Goal: Find specific page/section: Find specific page/section

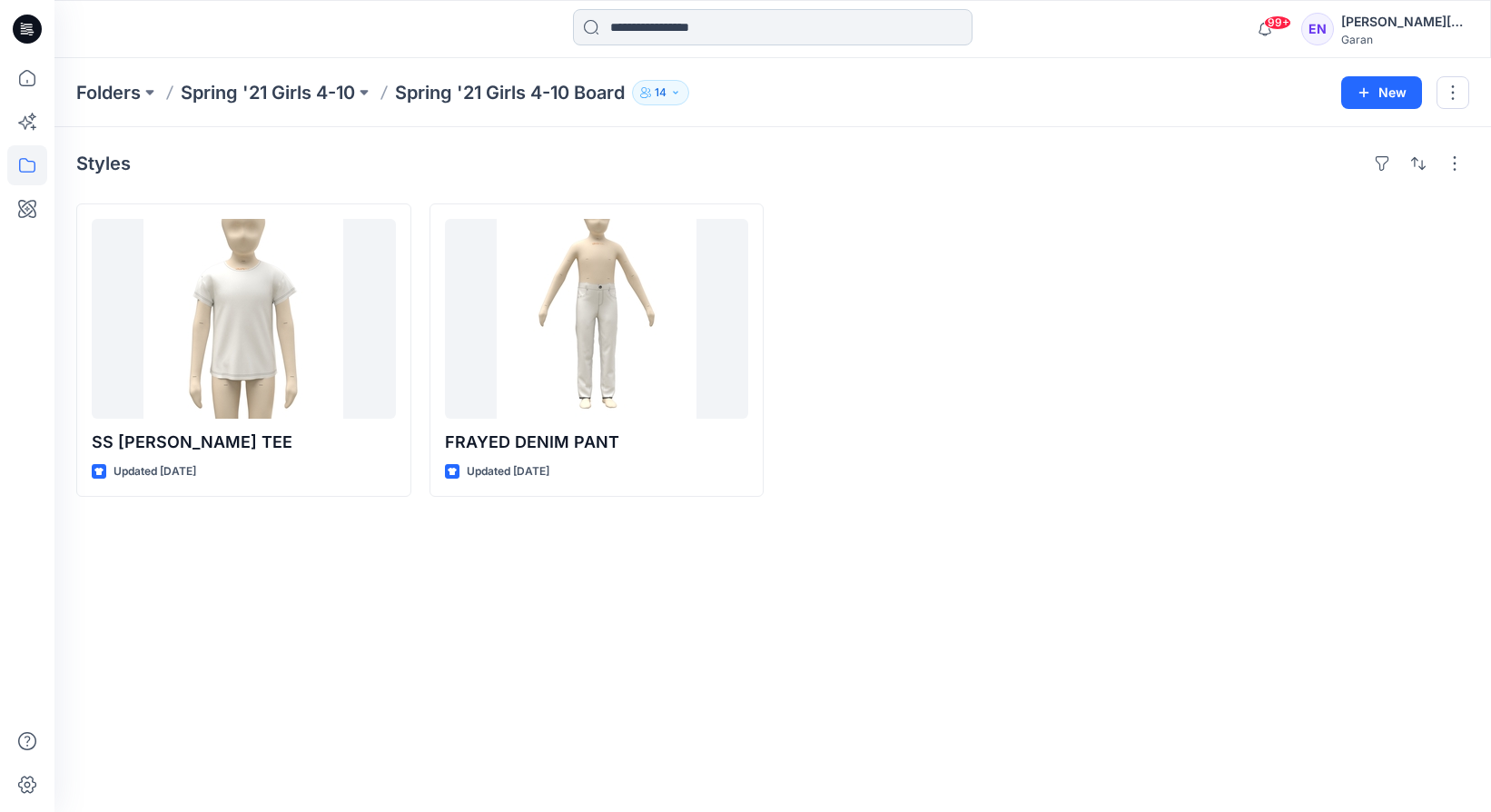
click at [719, 25] on input at bounding box center [772, 27] width 399 height 36
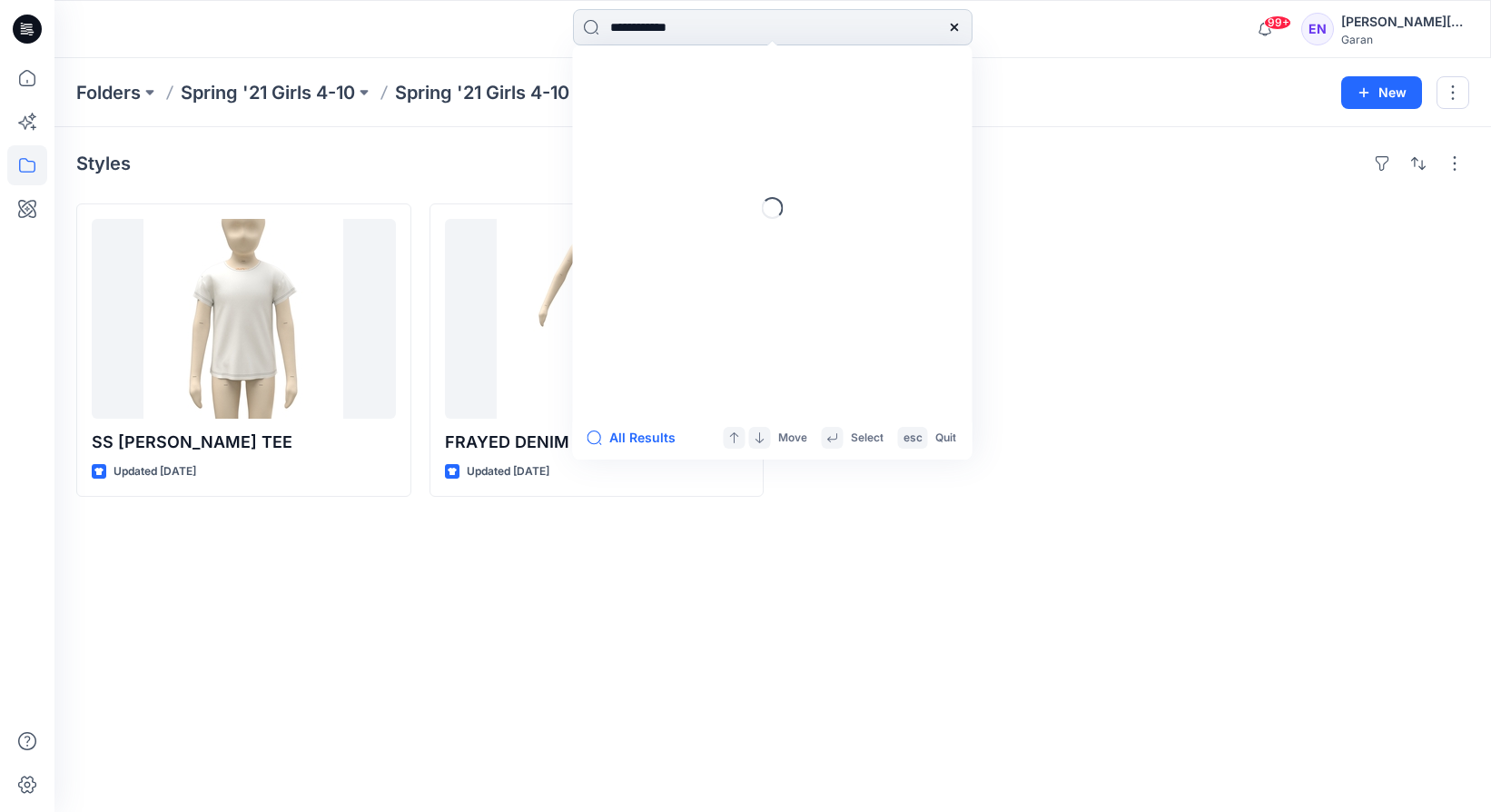
type input "**********"
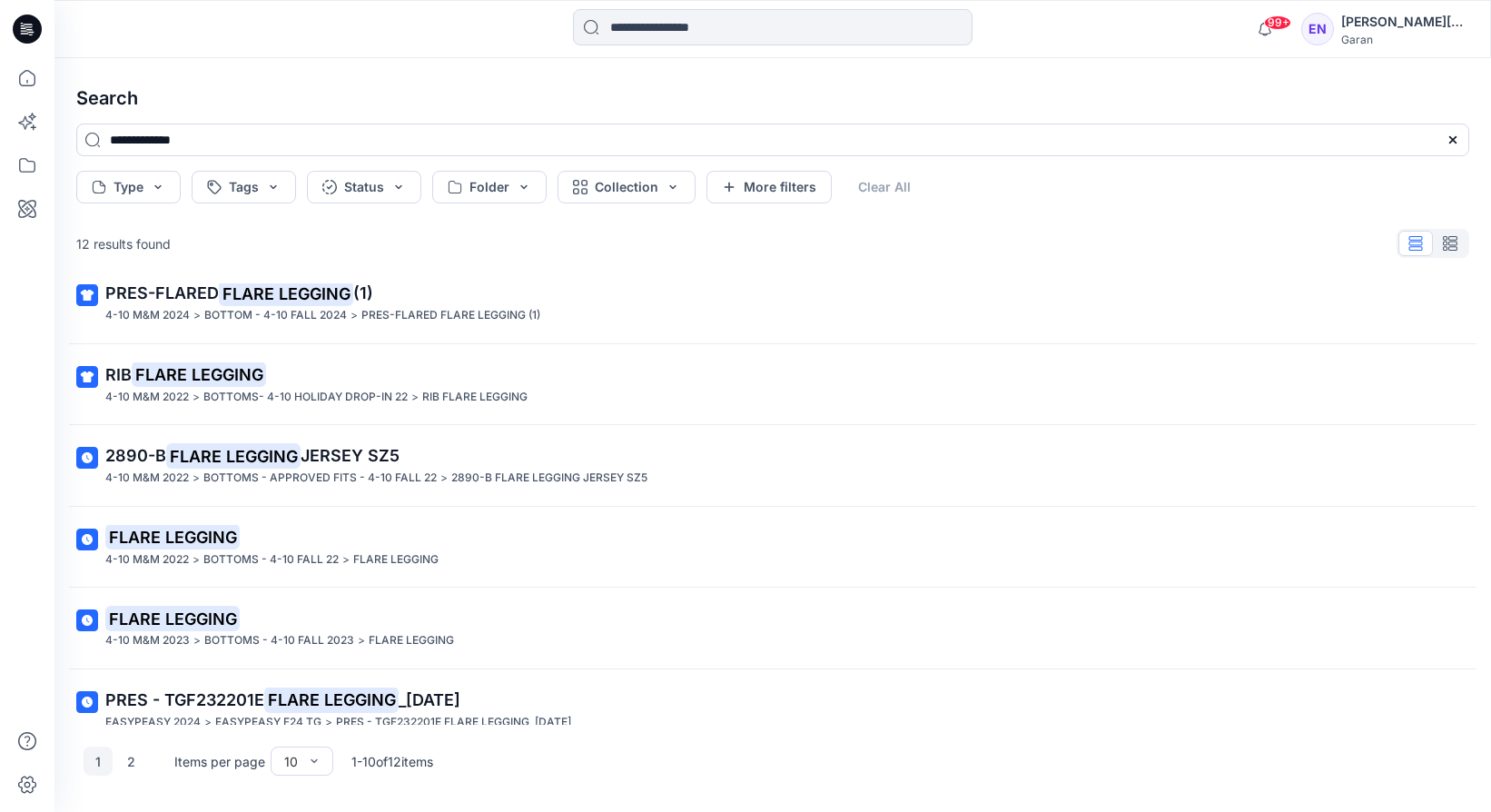
scroll to position [372, 0]
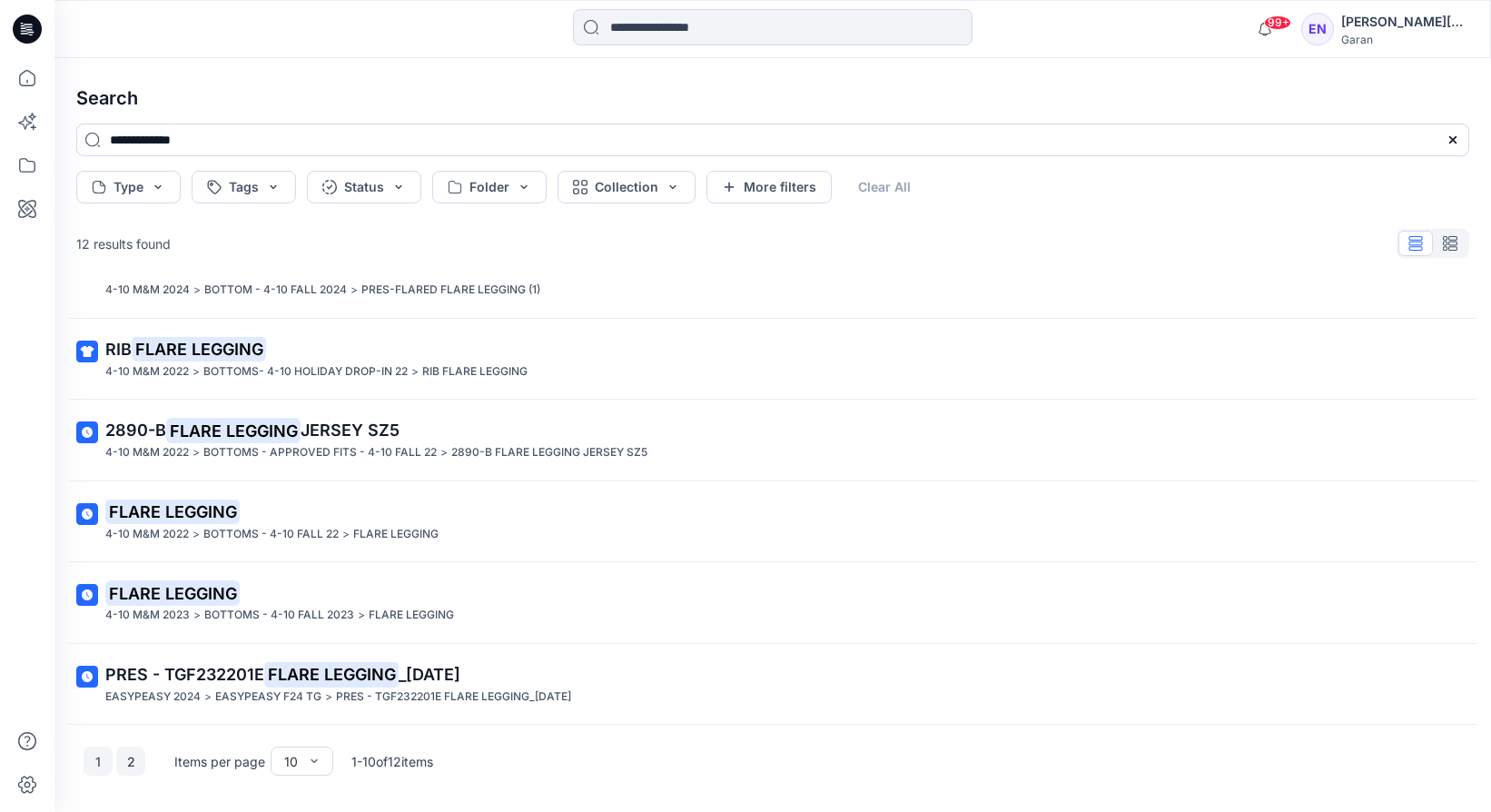
click at [139, 761] on button "2" at bounding box center [130, 760] width 29 height 29
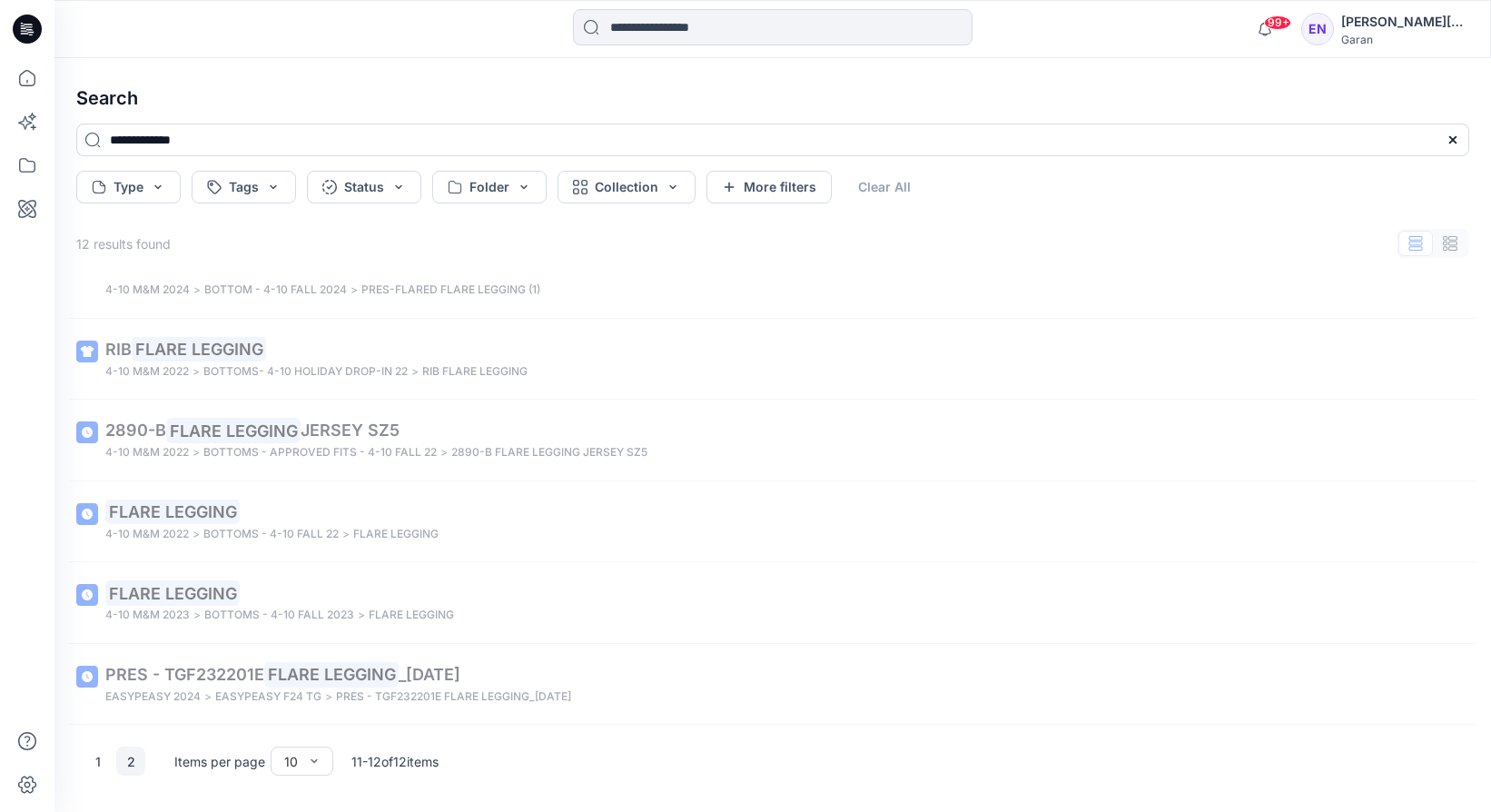
scroll to position [0, 0]
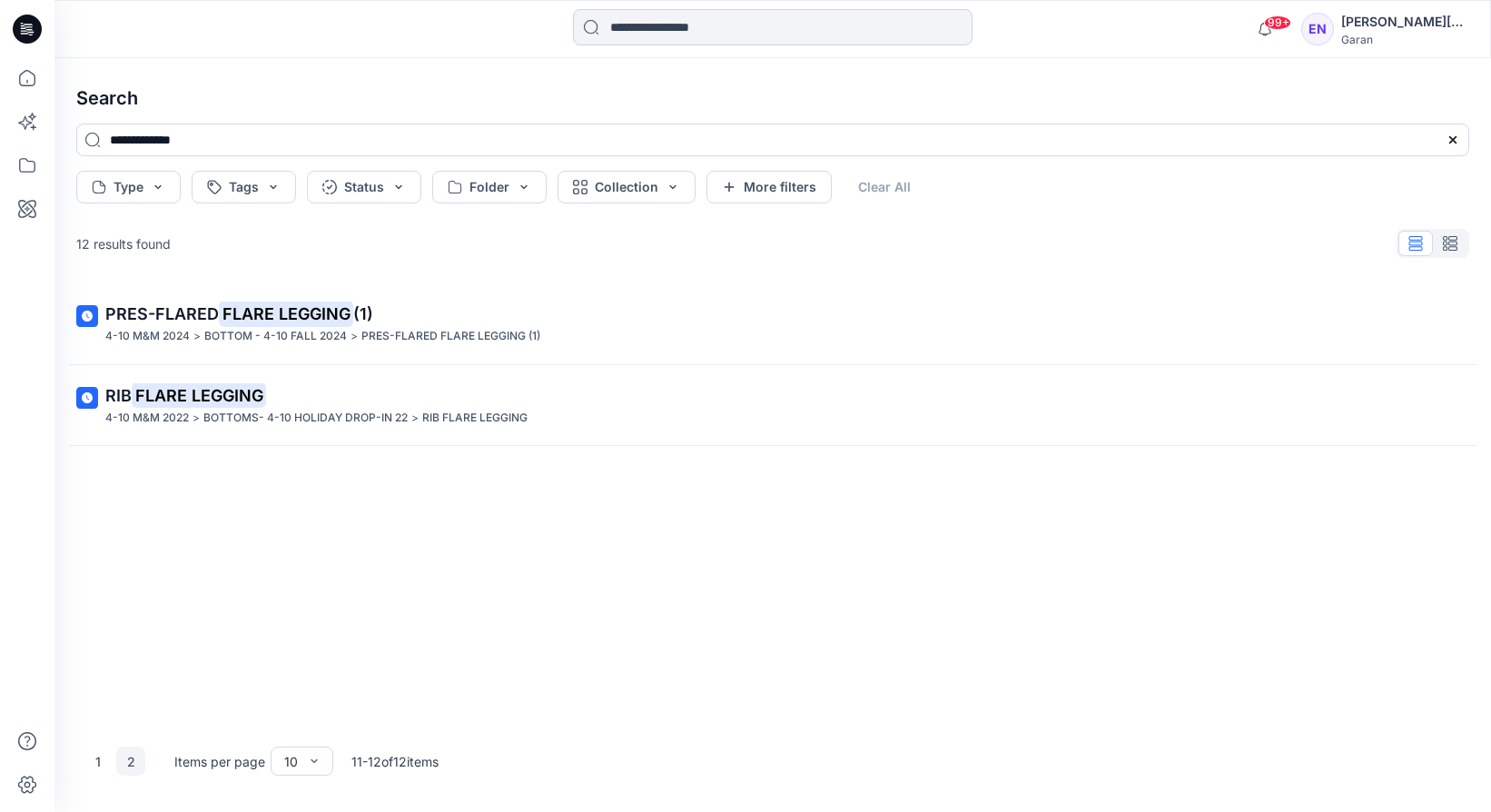
click at [808, 32] on input at bounding box center [772, 27] width 399 height 36
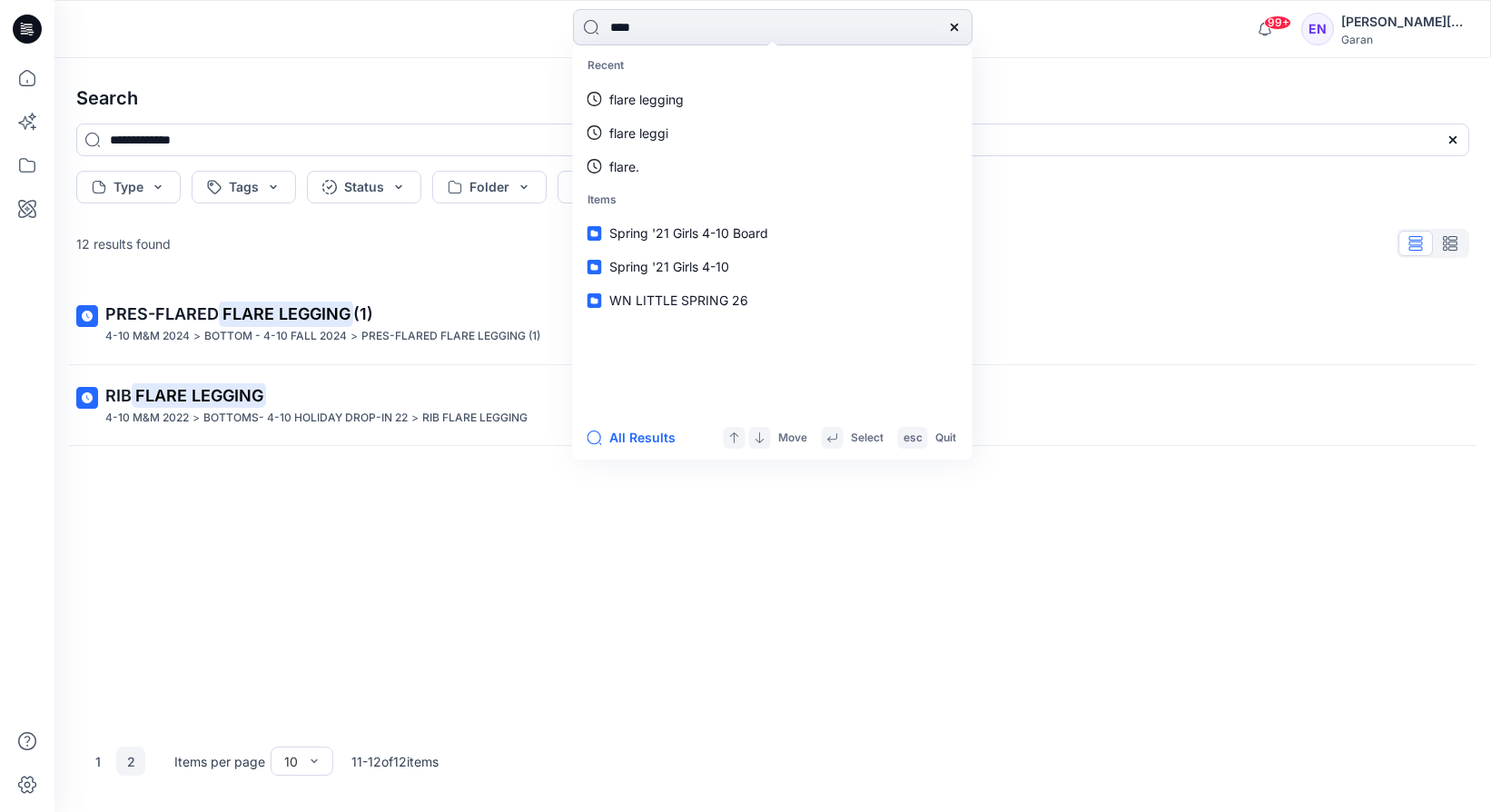
type input "*****"
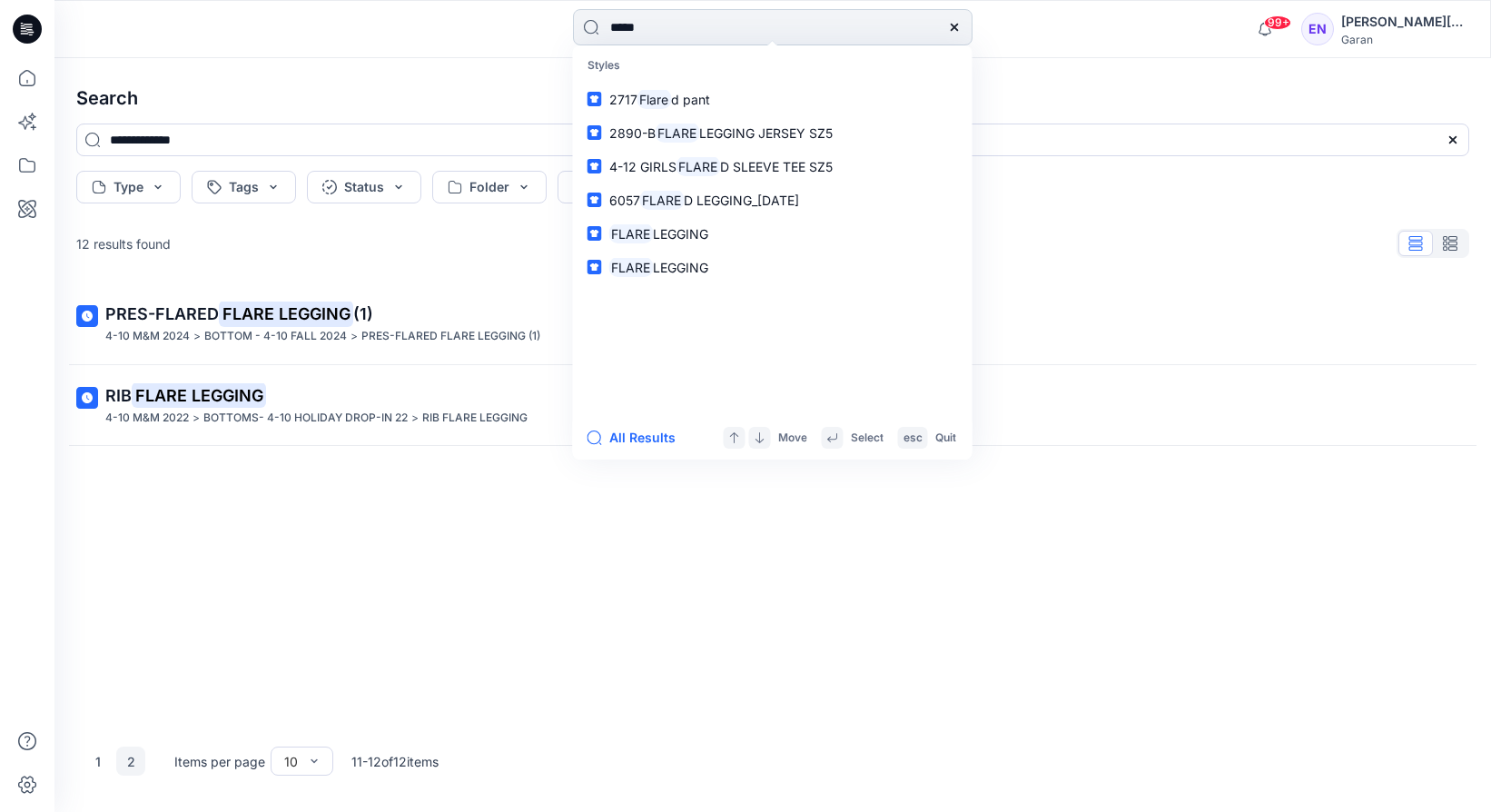
type input "*****"
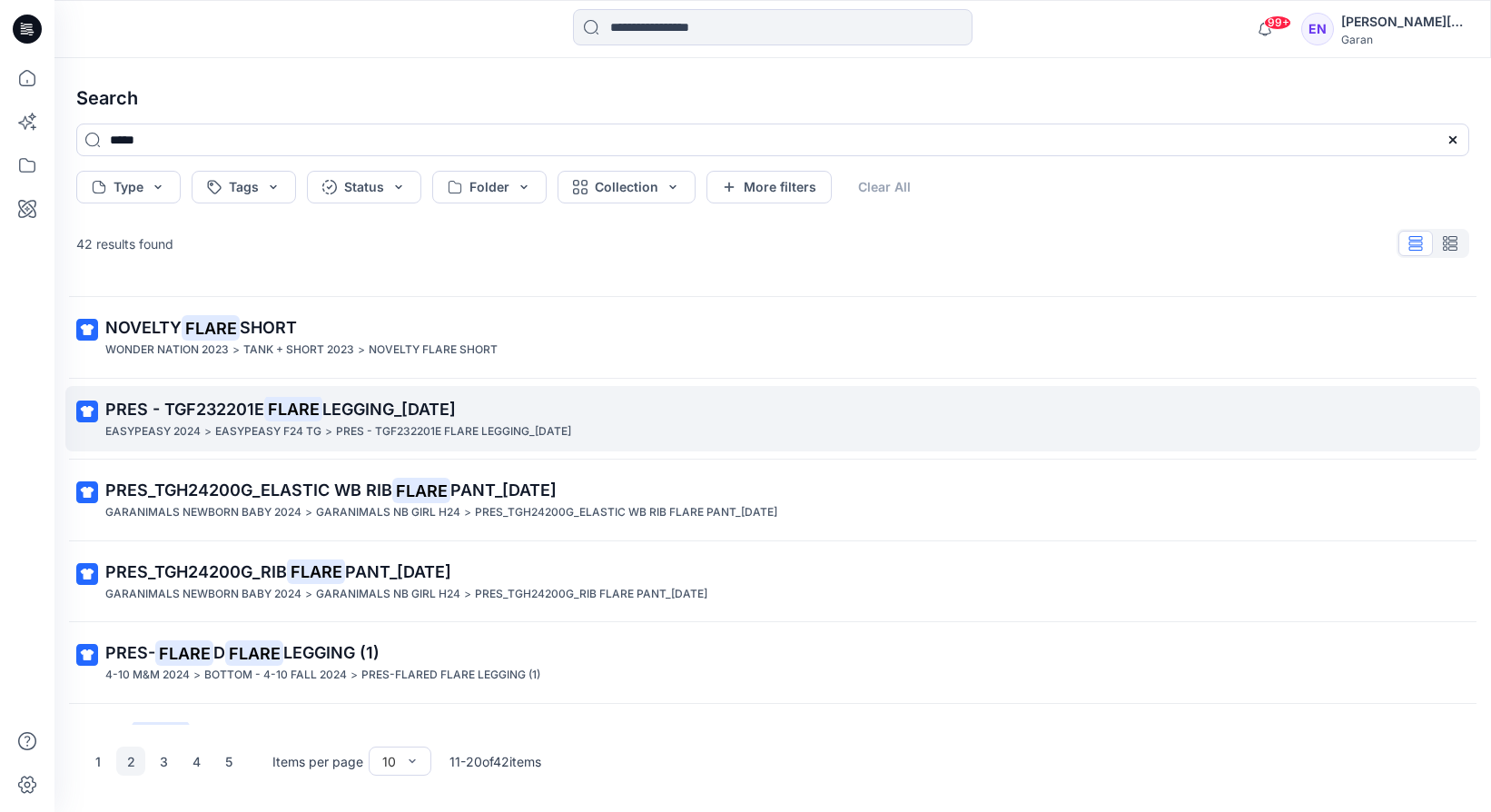
scroll to position [372, 0]
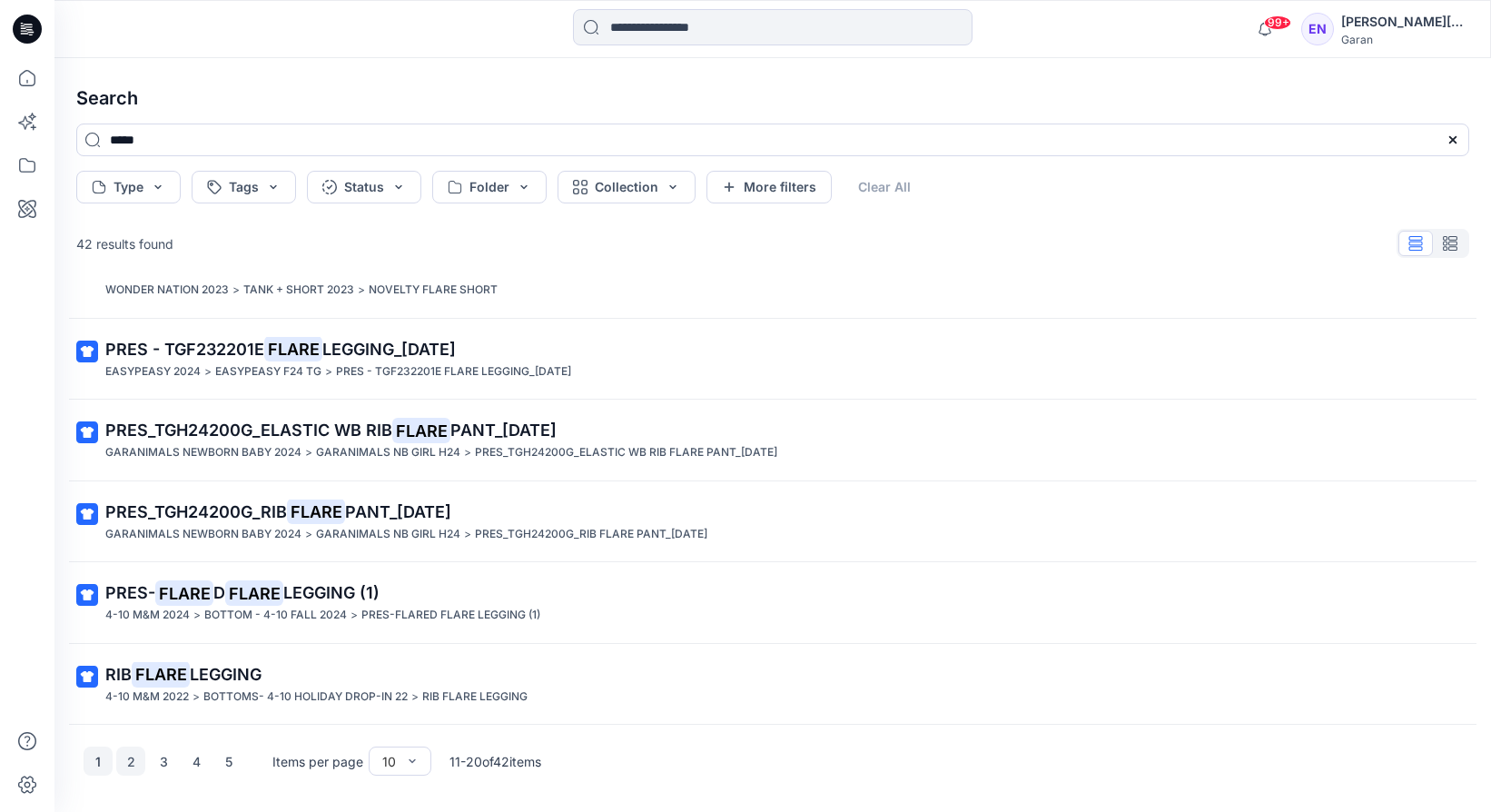
click at [97, 762] on button "1" at bounding box center [98, 760] width 29 height 29
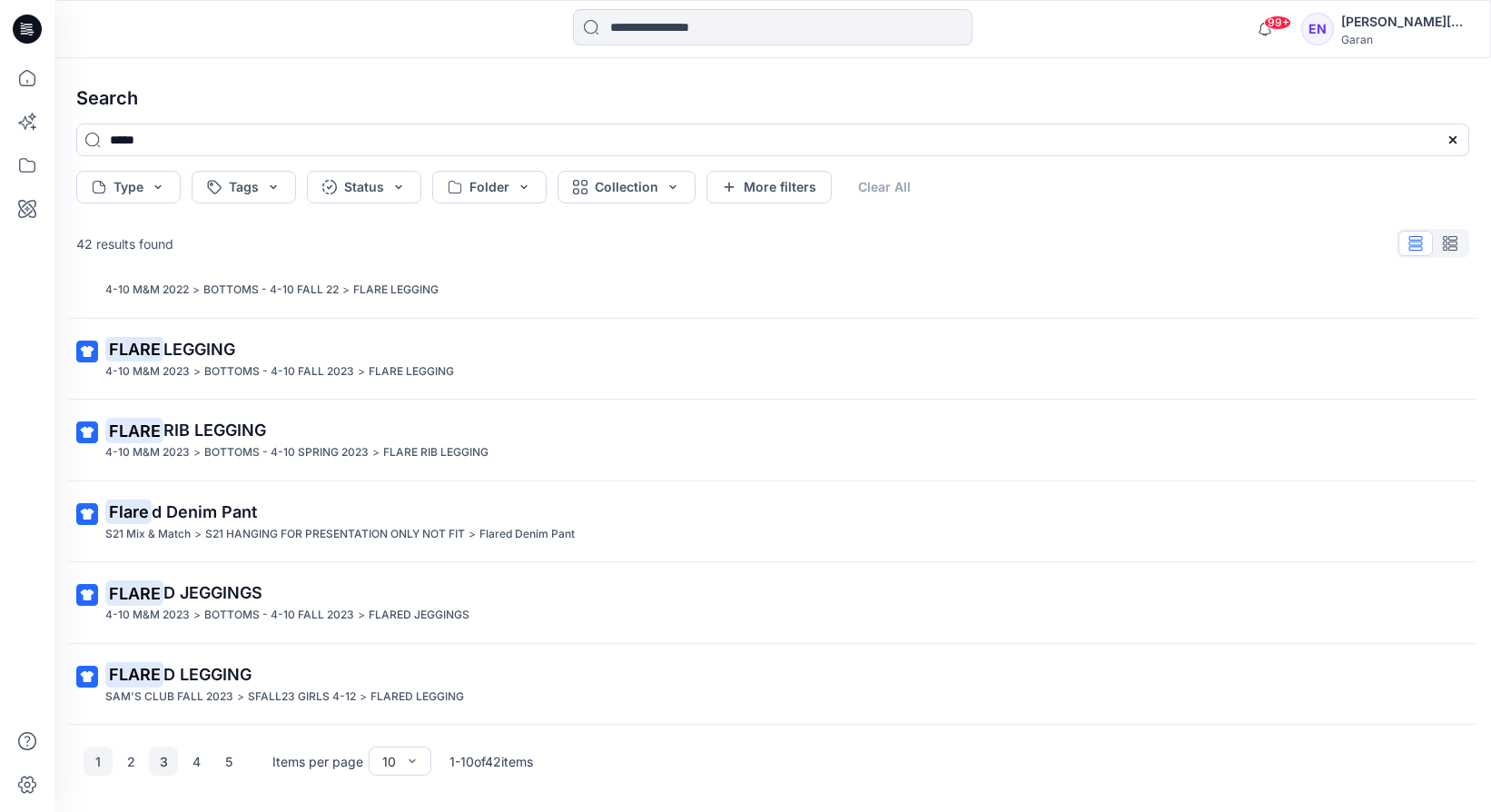
click at [169, 765] on button "3" at bounding box center [163, 760] width 29 height 29
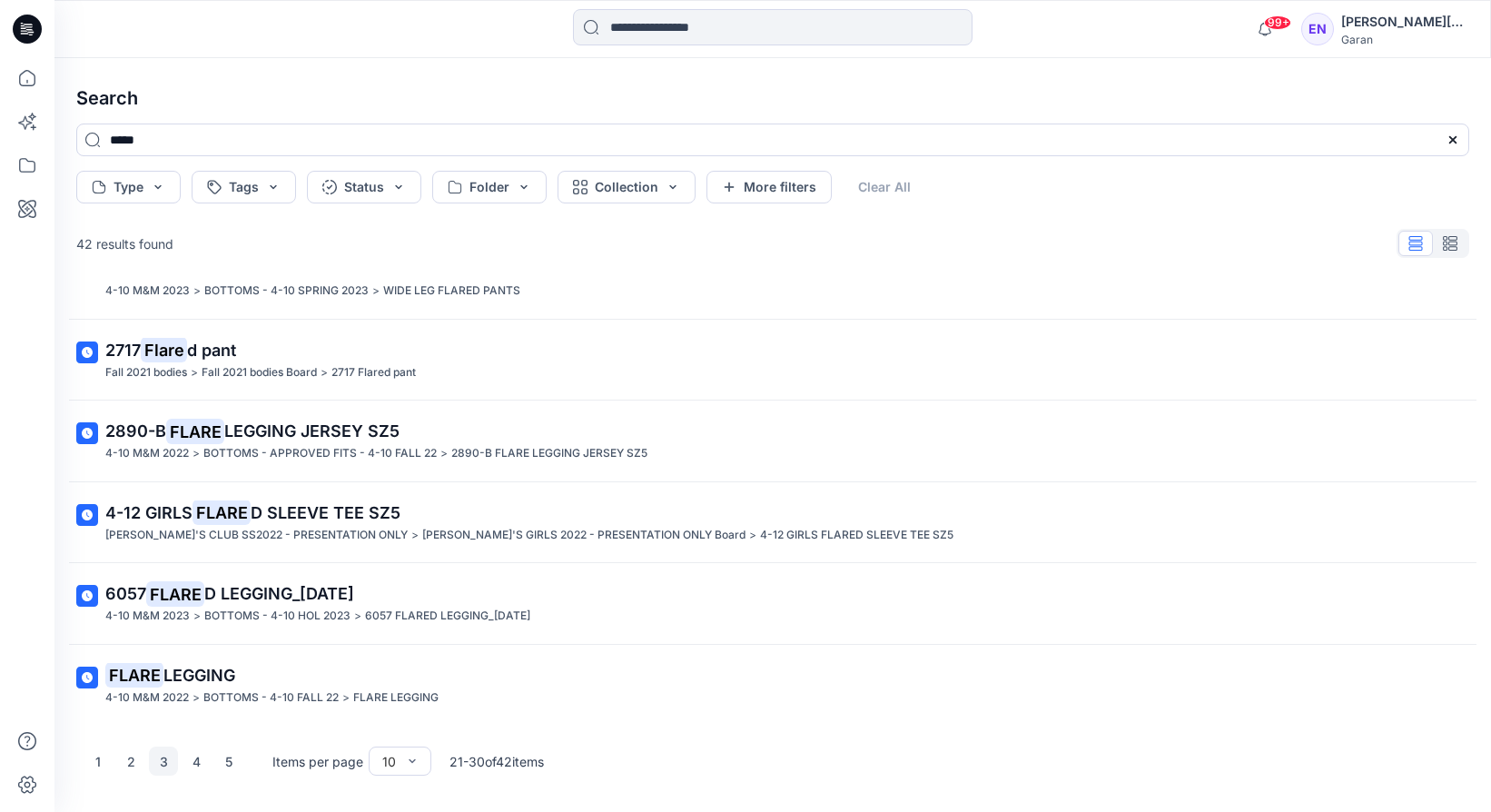
scroll to position [0, 0]
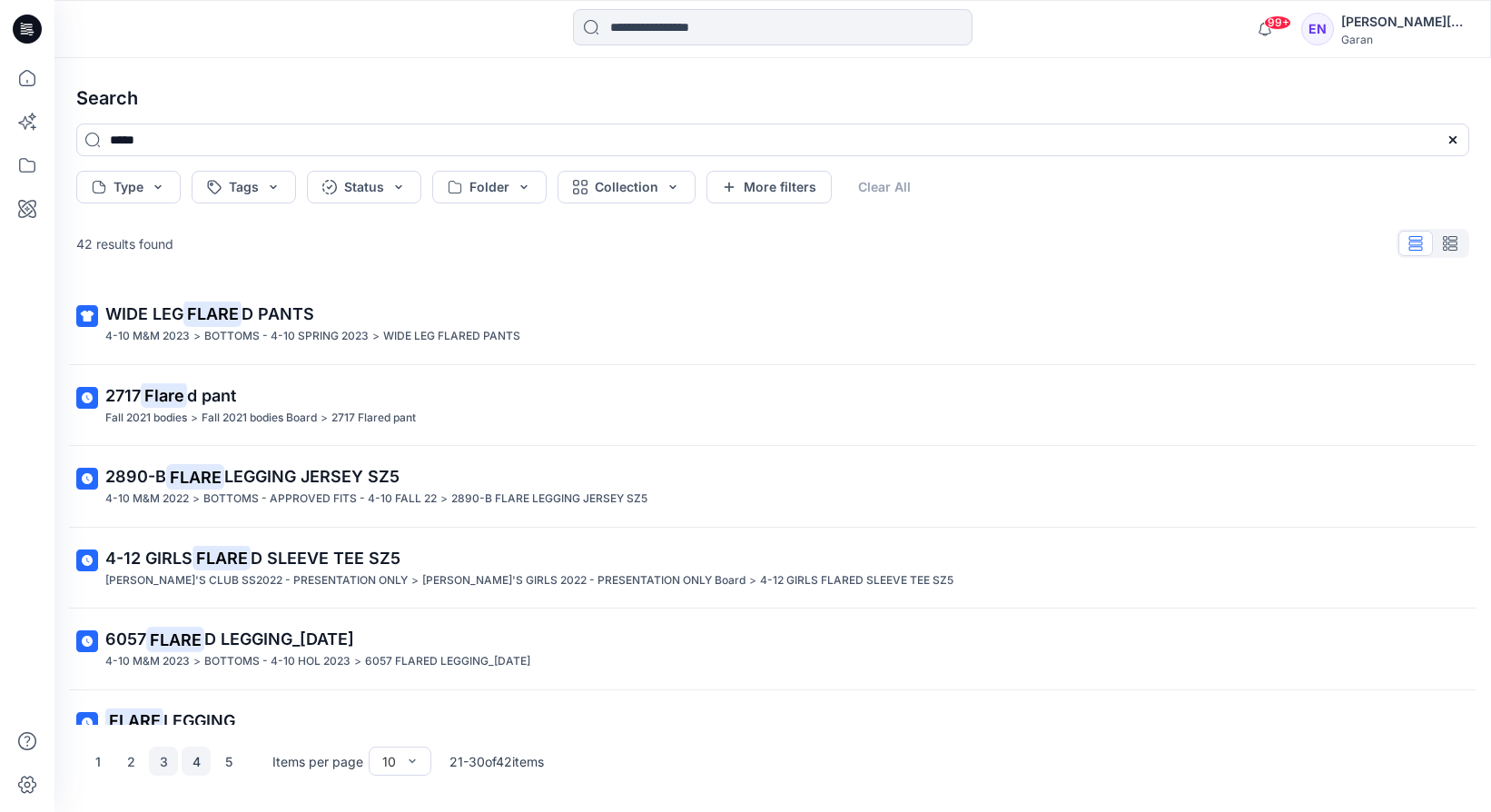
click at [201, 763] on button "4" at bounding box center [196, 760] width 29 height 29
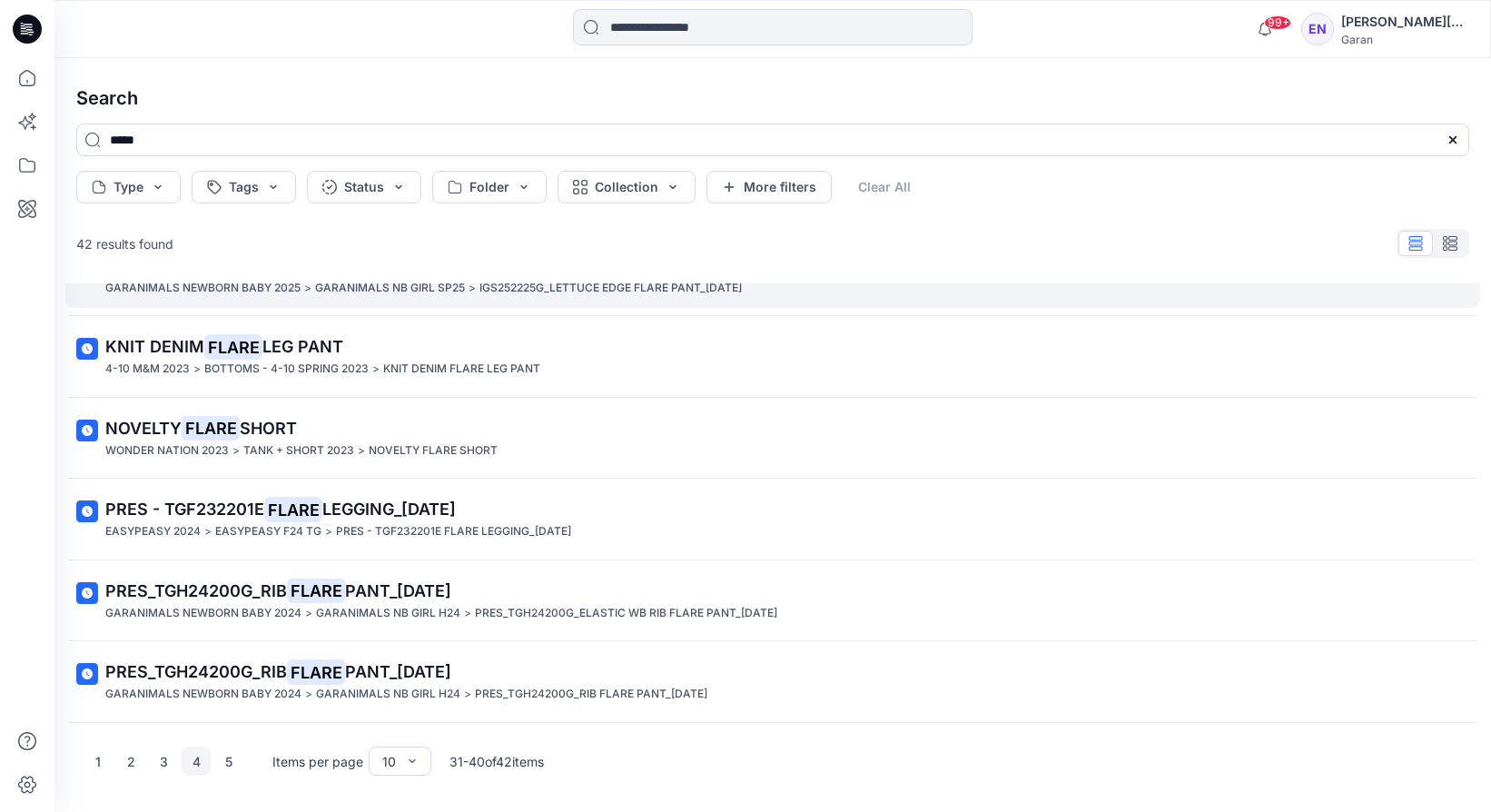
scroll to position [296, 0]
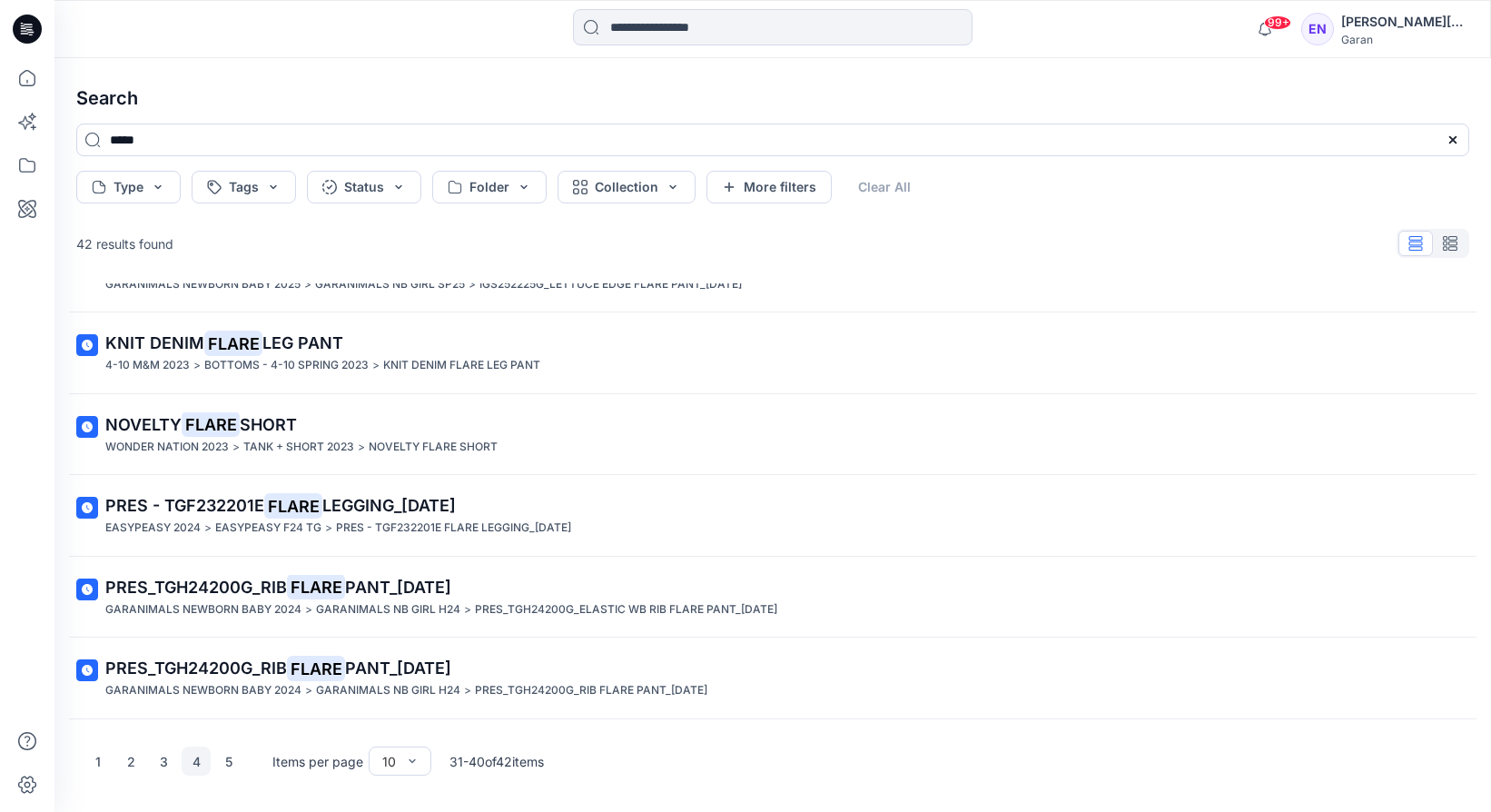
drag, startPoint x: 400, startPoint y: 503, endPoint x: 1133, endPoint y: 3, distance: 887.3
click at [0, 0] on div "99+ Notifications [PERSON_NAME] has updated GRAPHIC TEE_Final_AddieFarrellbw wi…" at bounding box center [745, 406] width 1491 height 812
click at [231, 769] on button "5" at bounding box center [229, 760] width 29 height 29
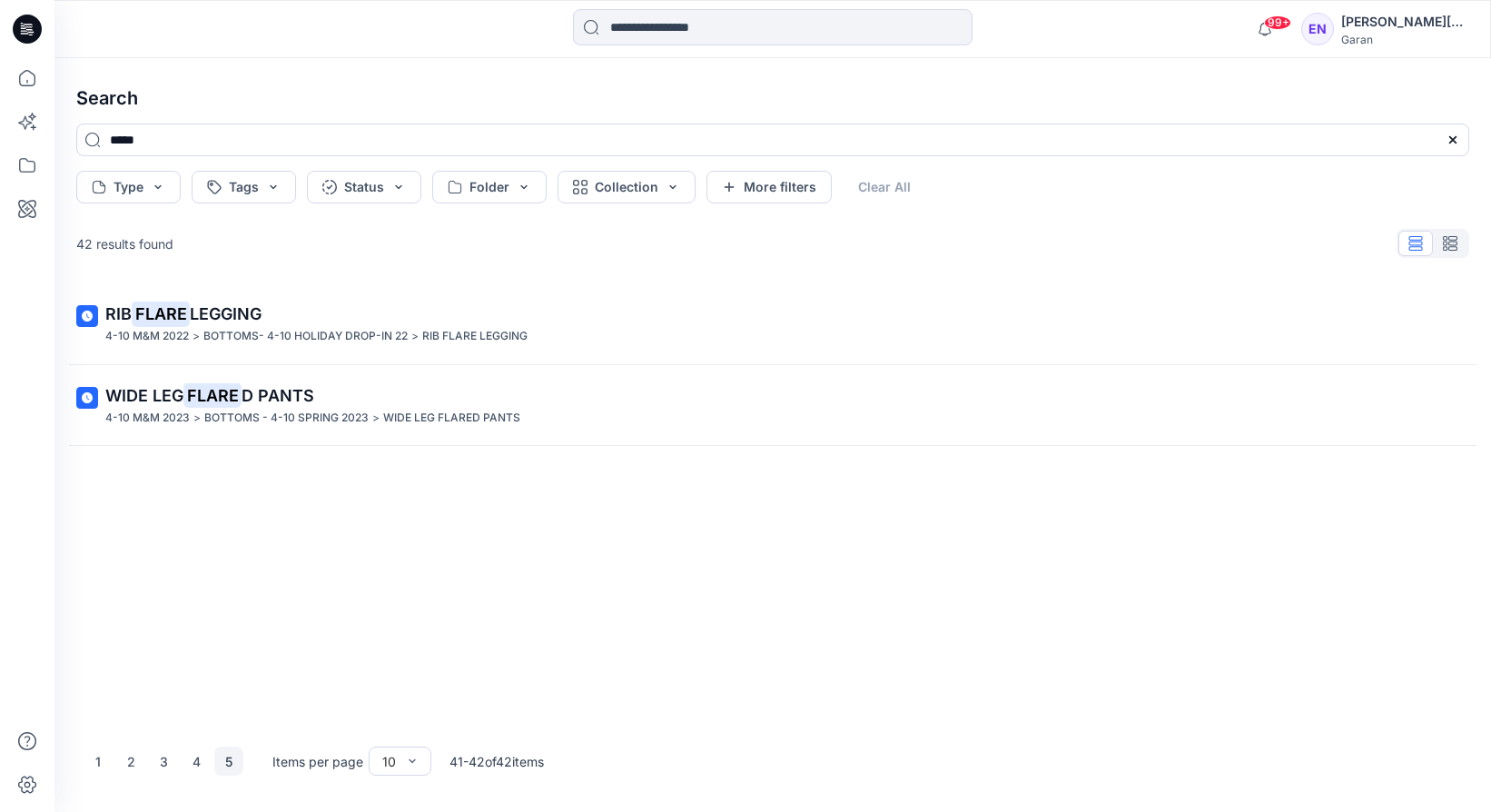
scroll to position [0, 0]
